Goal: Task Accomplishment & Management: Manage account settings

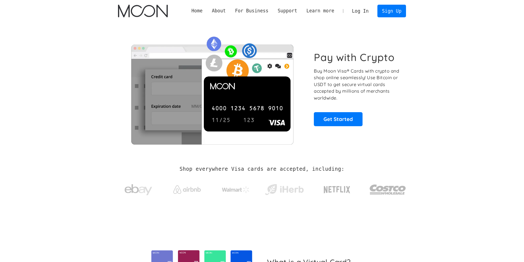
click at [368, 9] on link "Log In" at bounding box center [360, 11] width 26 height 12
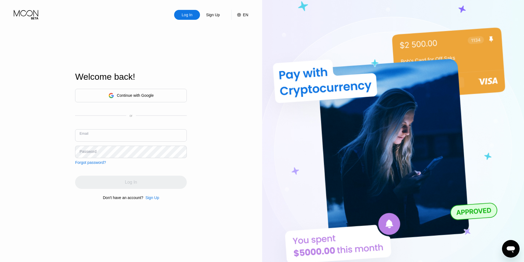
click at [135, 134] on input "text" at bounding box center [131, 135] width 112 height 12
paste input "885323"
type input "885323"
paste input "[EMAIL_ADDRESS][DOMAIN_NAME]"
type input "[EMAIL_ADDRESS][DOMAIN_NAME]"
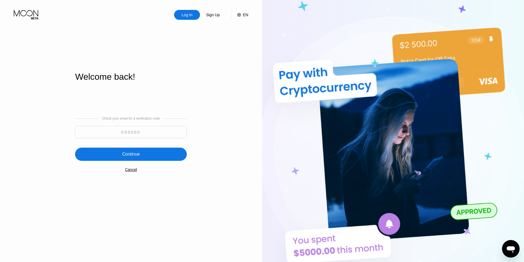
click at [142, 133] on input at bounding box center [131, 132] width 112 height 12
paste input "622874"
type input "622874"
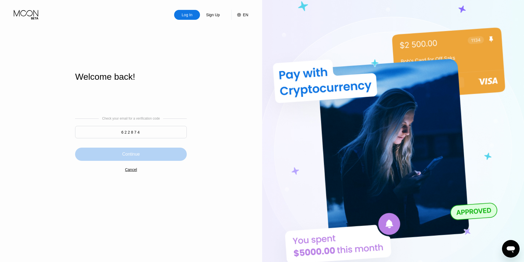
click at [140, 152] on div "Continue" at bounding box center [131, 154] width 112 height 13
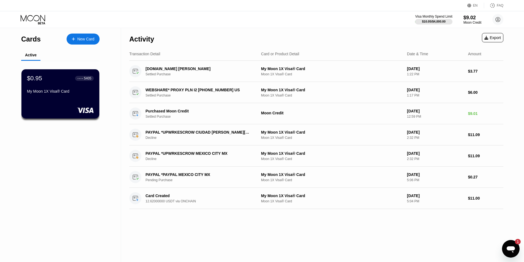
click at [84, 41] on div "New Card" at bounding box center [85, 39] width 17 height 5
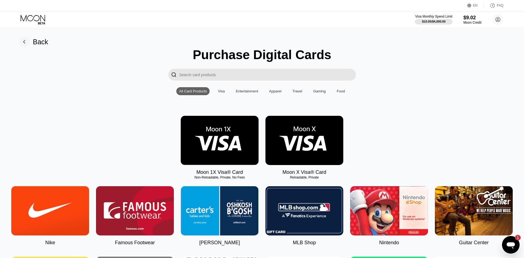
click at [312, 149] on img at bounding box center [304, 140] width 78 height 49
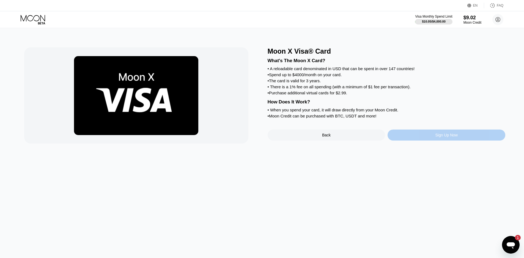
click at [431, 141] on div "Sign Up Now" at bounding box center [447, 135] width 118 height 11
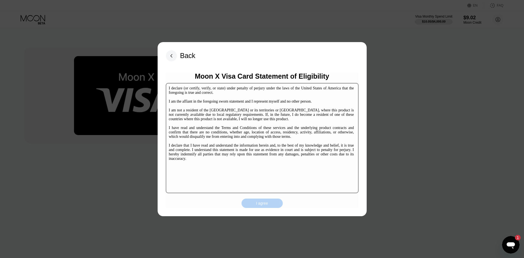
click at [265, 203] on div "I agree" at bounding box center [262, 203] width 12 height 5
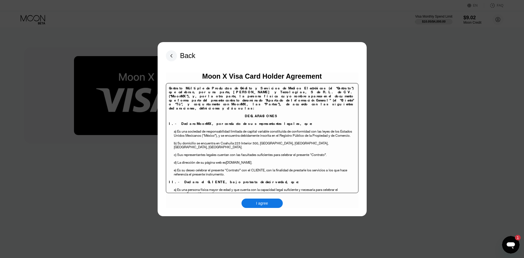
click at [268, 201] on div "I agree" at bounding box center [262, 203] width 12 height 5
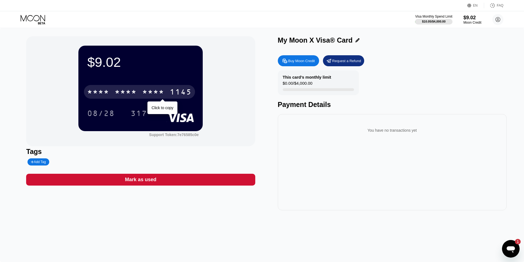
click at [152, 92] on div "* * * *" at bounding box center [153, 92] width 22 height 9
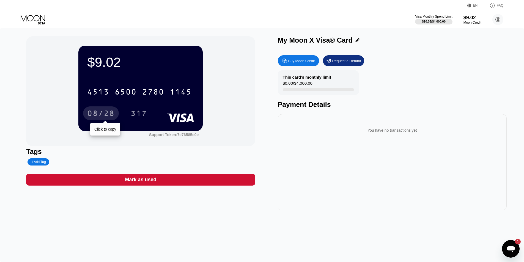
click at [108, 115] on div "08/28" at bounding box center [101, 114] width 28 height 9
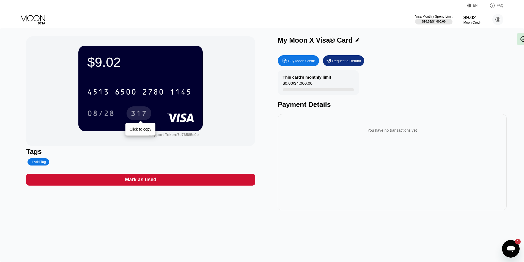
click at [139, 114] on div "317" at bounding box center [139, 114] width 17 height 9
click at [424, 72] on div "This card’s monthly limit $0.00 / $4,000.00 Payment Details" at bounding box center [392, 89] width 229 height 38
click at [24, 17] on icon at bounding box center [34, 20] width 26 height 10
